Goal: Task Accomplishment & Management: Manage account settings

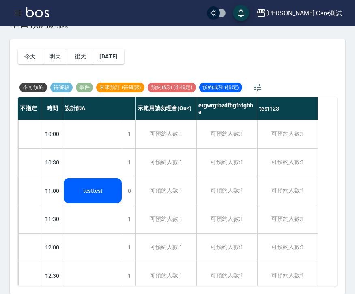
scroll to position [46, 0]
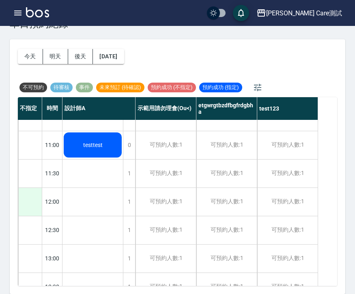
click at [30, 203] on div at bounding box center [30, 202] width 24 height 28
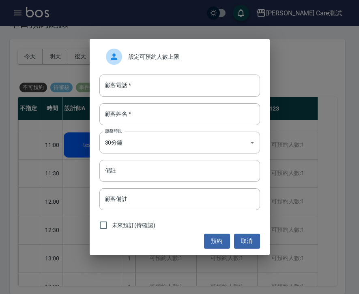
click at [195, 55] on span "設定可預約人數上限" at bounding box center [190, 57] width 125 height 9
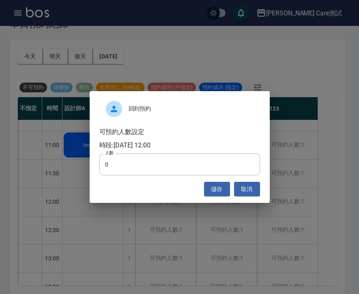
click at [246, 180] on div "回到預約 可預約人數設定 時段: [DATE] 12:00 人數 0 人數 儲存 取消" at bounding box center [180, 147] width 180 height 112
click at [246, 186] on button "取消" at bounding box center [247, 189] width 26 height 15
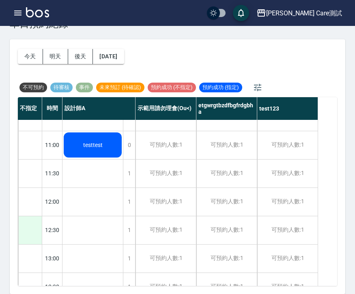
click at [28, 241] on div at bounding box center [30, 230] width 24 height 28
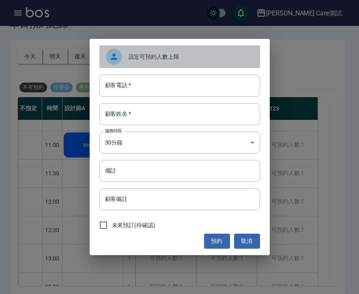
click at [165, 62] on div "設定可預約人數上限" at bounding box center [179, 56] width 160 height 23
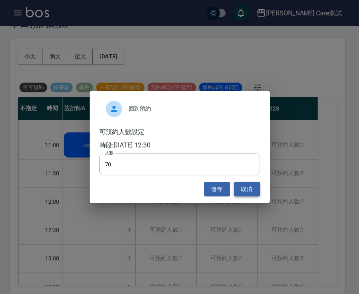
click at [248, 189] on button "取消" at bounding box center [247, 189] width 26 height 15
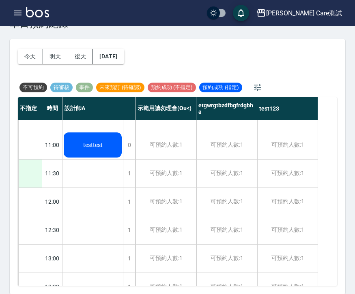
click at [37, 173] on div at bounding box center [30, 174] width 24 height 28
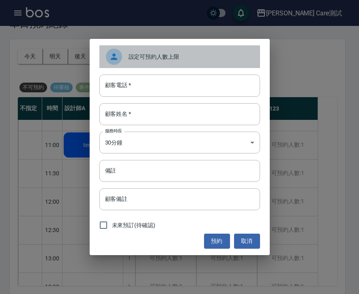
click at [165, 62] on div "設定可預約人數上限" at bounding box center [179, 56] width 160 height 23
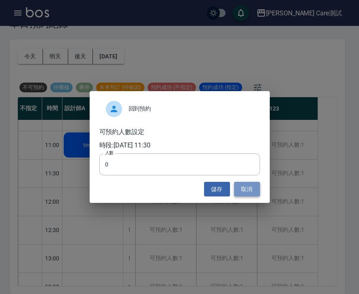
click at [243, 187] on button "取消" at bounding box center [247, 189] width 26 height 15
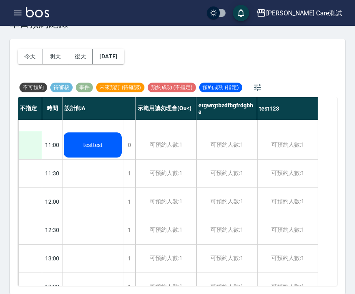
click at [33, 141] on div at bounding box center [30, 145] width 24 height 28
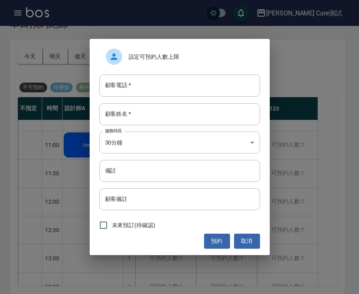
click at [167, 64] on div "設定可預約人數上限" at bounding box center [179, 56] width 160 height 23
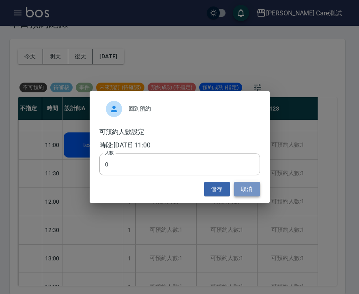
click at [239, 192] on button "取消" at bounding box center [247, 189] width 26 height 15
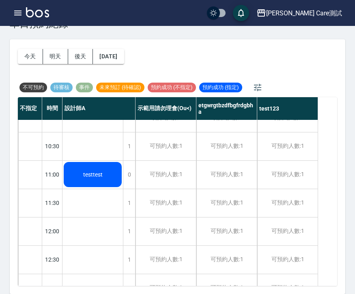
scroll to position [15, 0]
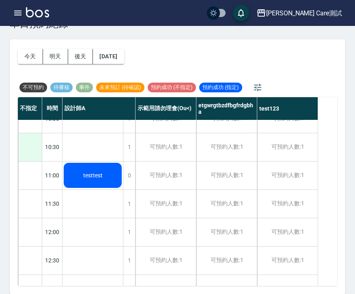
click at [38, 147] on div at bounding box center [30, 147] width 24 height 28
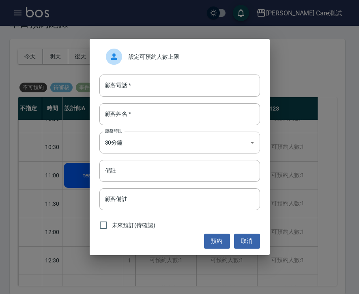
click at [167, 54] on span "設定可預約人數上限" at bounding box center [190, 57] width 125 height 9
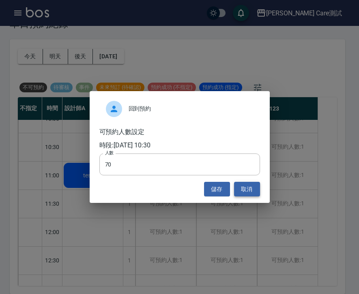
click at [249, 190] on button "取消" at bounding box center [247, 189] width 26 height 15
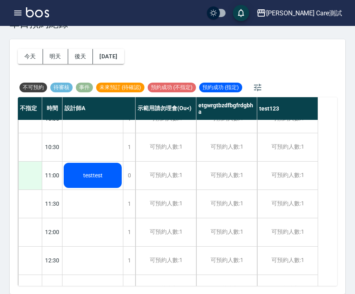
click at [31, 167] on div at bounding box center [30, 176] width 24 height 28
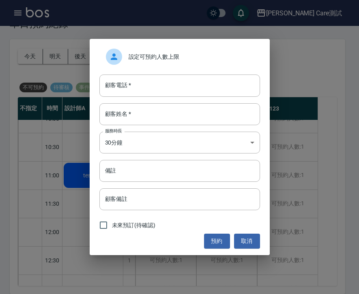
click at [180, 62] on div "設定可預約人數上限" at bounding box center [179, 56] width 160 height 23
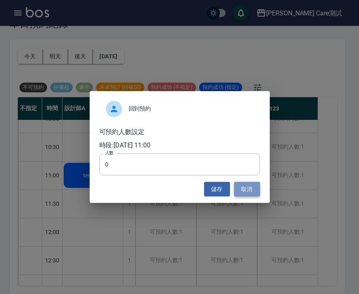
click at [250, 188] on button "取消" at bounding box center [247, 189] width 26 height 15
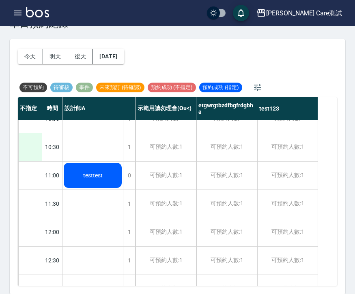
click at [32, 149] on div at bounding box center [30, 147] width 24 height 28
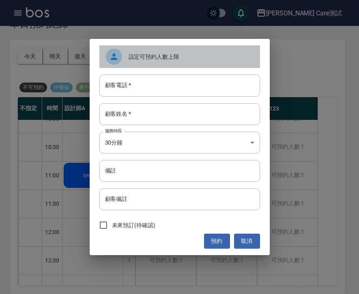
click at [224, 55] on span "設定可預約人數上限" at bounding box center [190, 57] width 125 height 9
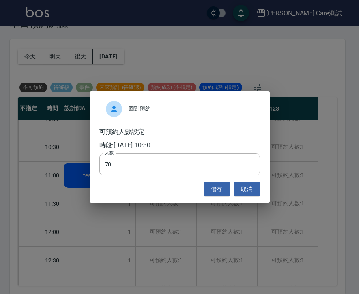
click at [246, 197] on div "回到預約 可預約人數設定 時段: [DATE] 10:30 人數 70 人數 儲存 取消" at bounding box center [180, 147] width 180 height 112
click at [252, 197] on div "回到預約 可預約人數設定 時段: [DATE] 10:30 人數 70 人數 儲存 取消" at bounding box center [180, 147] width 180 height 112
click at [249, 191] on button "取消" at bounding box center [247, 189] width 26 height 15
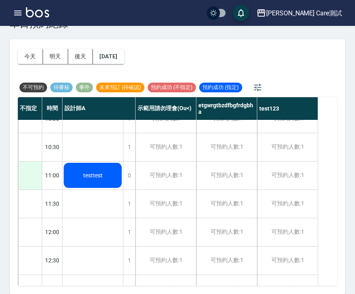
click at [24, 174] on div at bounding box center [30, 176] width 24 height 28
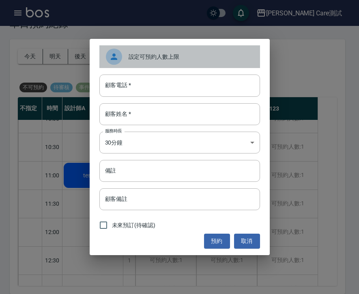
click at [202, 56] on span "設定可預約人數上限" at bounding box center [190, 57] width 125 height 9
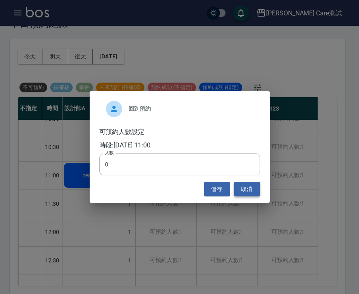
click at [243, 187] on button "取消" at bounding box center [247, 189] width 26 height 15
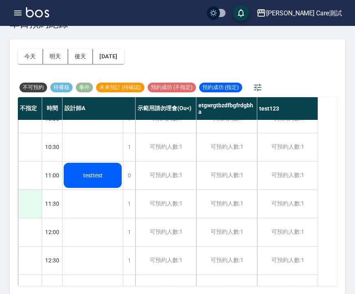
click at [34, 204] on div at bounding box center [30, 204] width 24 height 28
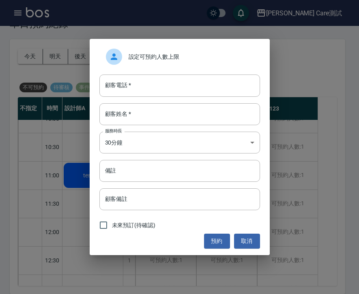
click at [157, 53] on span "設定可預約人數上限" at bounding box center [190, 57] width 125 height 9
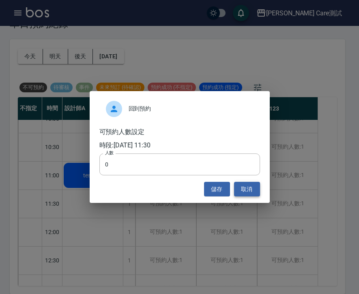
click at [243, 184] on button "取消" at bounding box center [247, 189] width 26 height 15
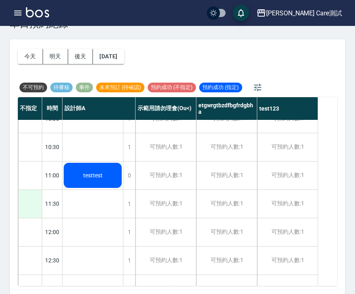
click at [26, 200] on div at bounding box center [30, 204] width 24 height 28
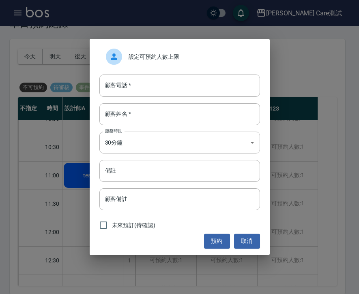
click at [228, 48] on div "設定可預約人數上限" at bounding box center [179, 56] width 160 height 23
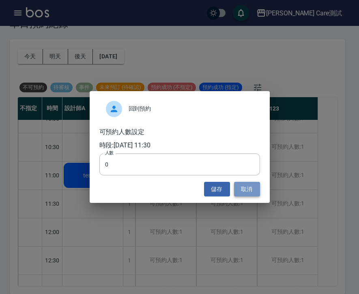
click at [255, 184] on button "取消" at bounding box center [247, 189] width 26 height 15
